Goal: Navigation & Orientation: Find specific page/section

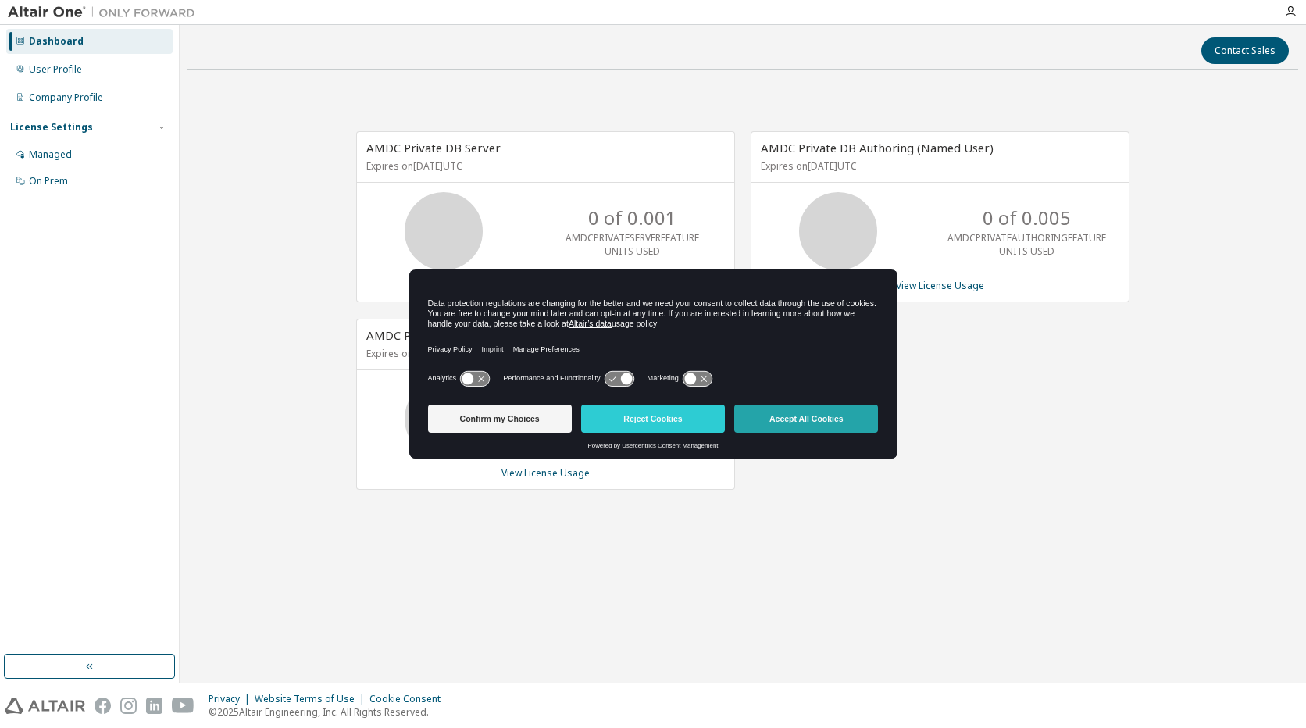
click at [808, 420] on button "Accept All Cookies" at bounding box center [806, 419] width 144 height 28
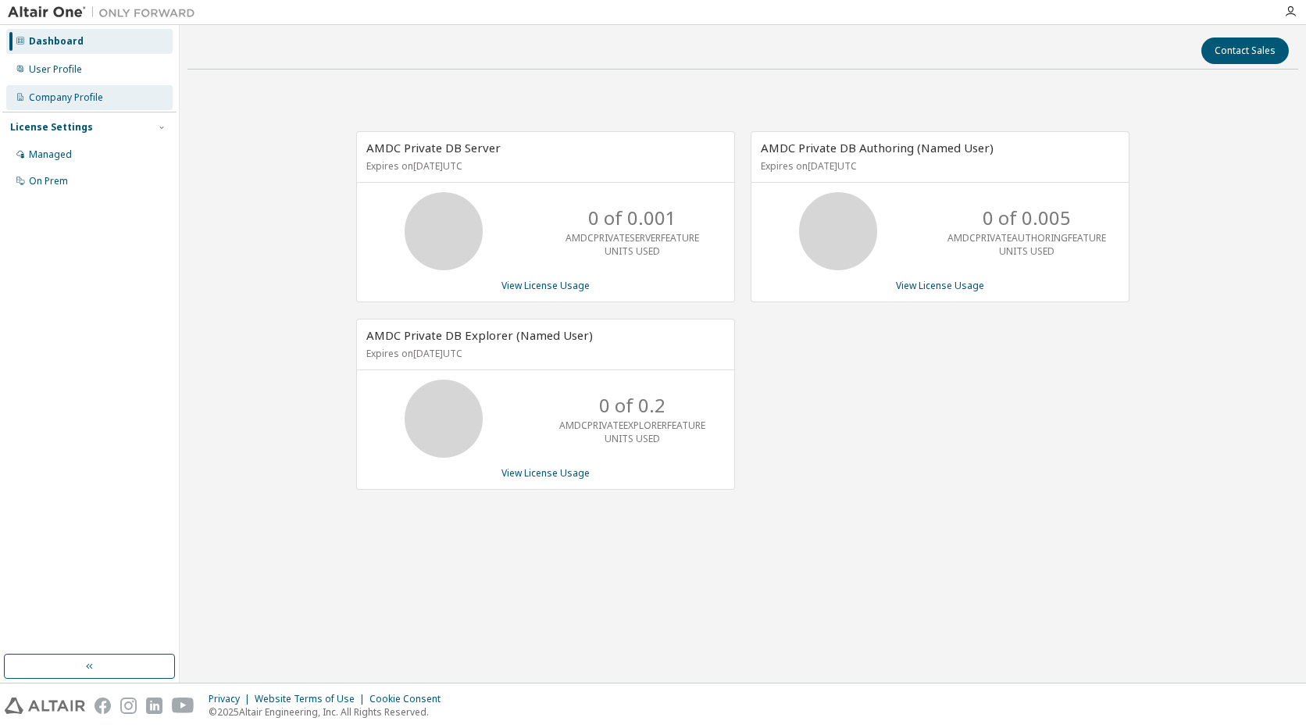
click at [55, 96] on div "Company Profile" at bounding box center [66, 97] width 74 height 12
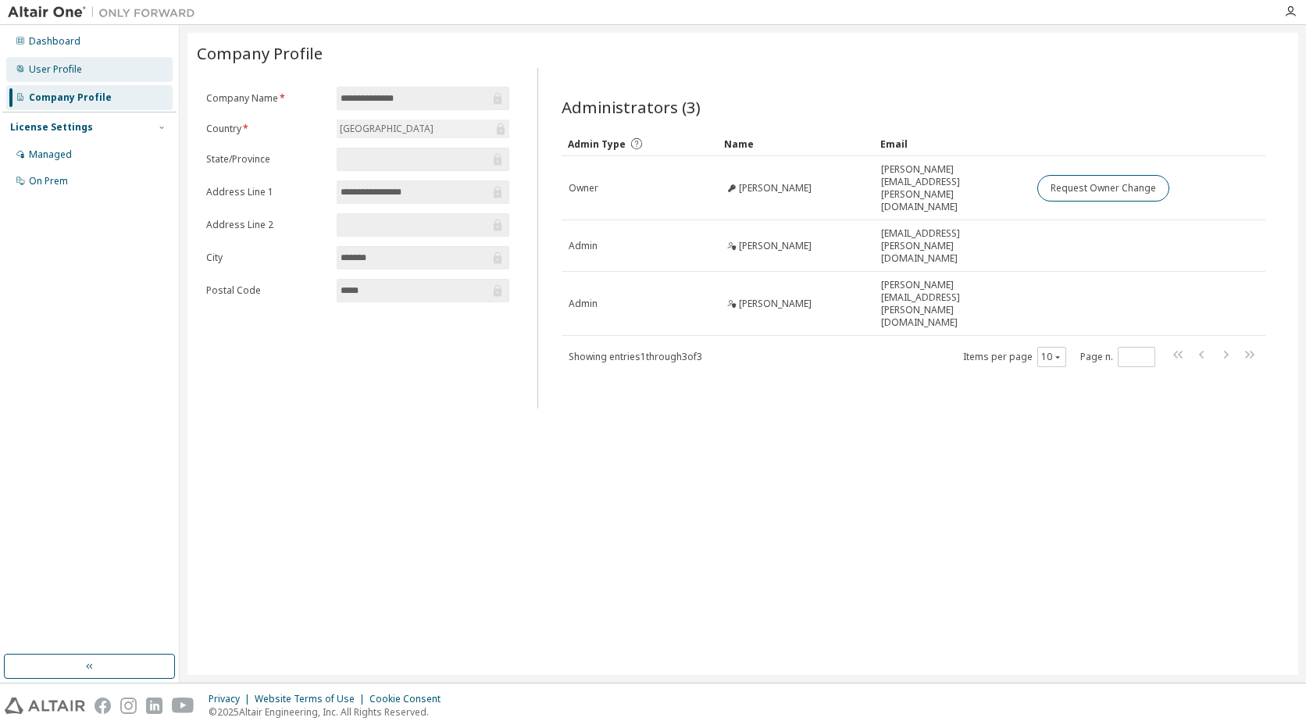
click at [49, 63] on div "User Profile" at bounding box center [55, 69] width 53 height 12
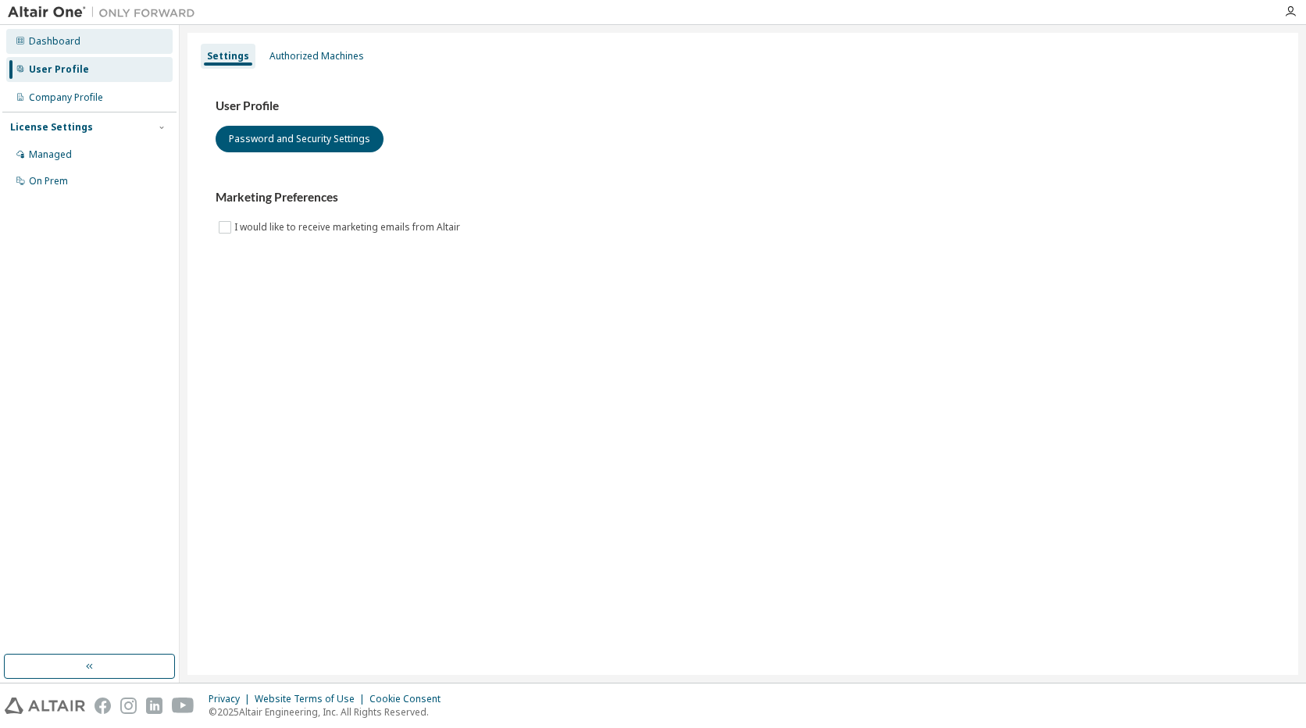
click at [52, 37] on div "Dashboard" at bounding box center [55, 41] width 52 height 12
click at [57, 40] on div "Dashboard" at bounding box center [55, 41] width 52 height 12
